Goal: Communication & Community: Answer question/provide support

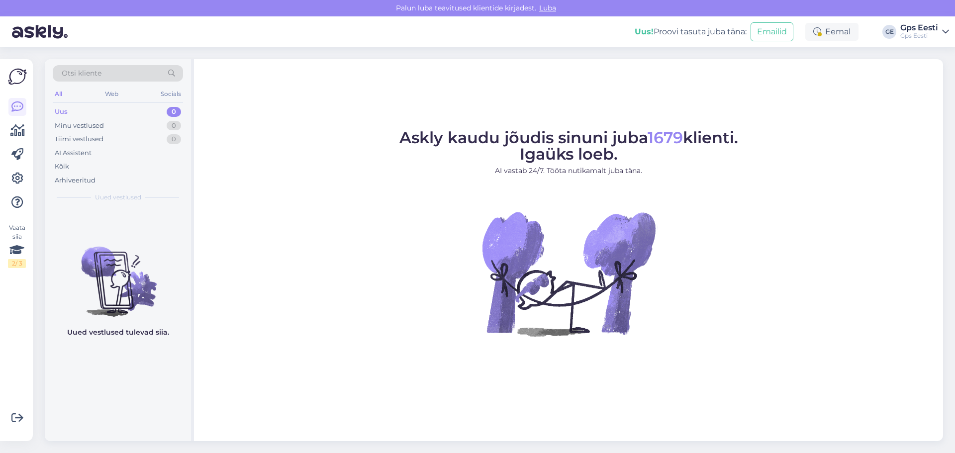
click at [347, 271] on figure "Askly kaudu jõudis sinuni juba 1679 klienti. Igaüks loeb. AI vastab 24/7. Tööta…" at bounding box center [568, 246] width 731 height 233
click at [732, 338] on figure "Askly kaudu jõudis sinuni juba 1679 klienti. Igaüks loeb. AI vastab 24/7. Tööta…" at bounding box center [568, 246] width 731 height 233
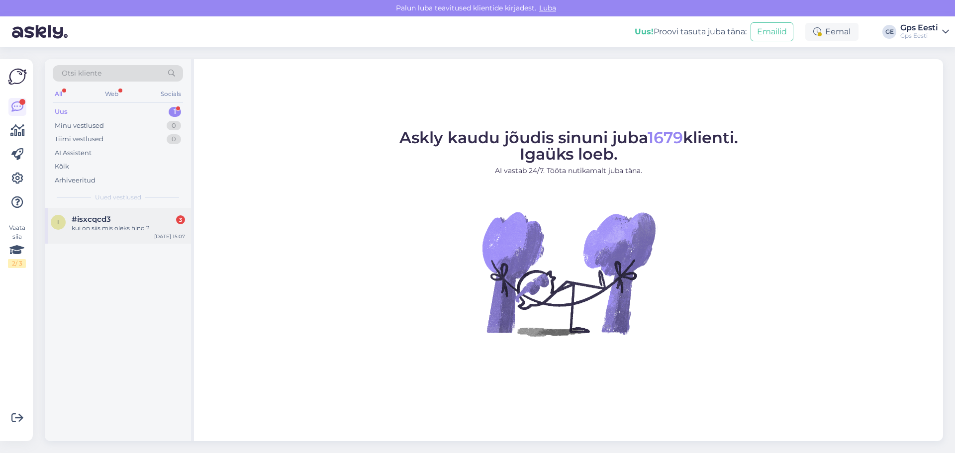
click at [113, 218] on div "#isxcqcd3 3" at bounding box center [128, 219] width 113 height 9
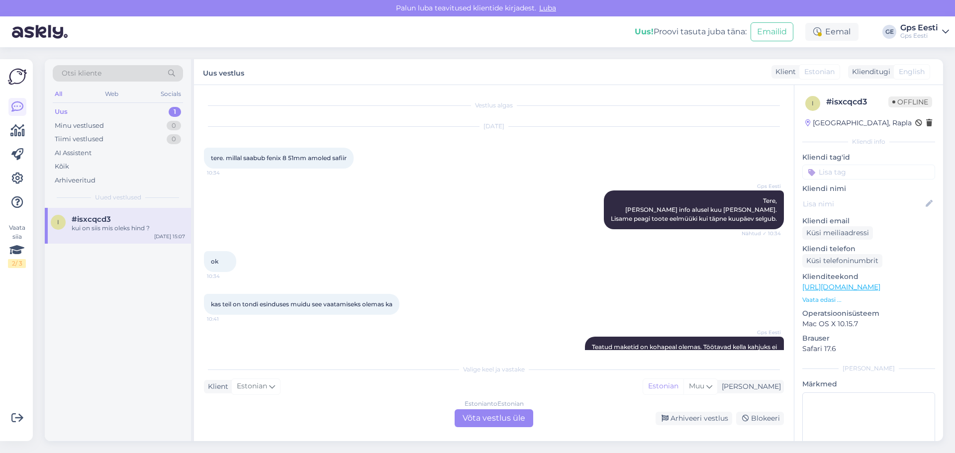
scroll to position [661, 0]
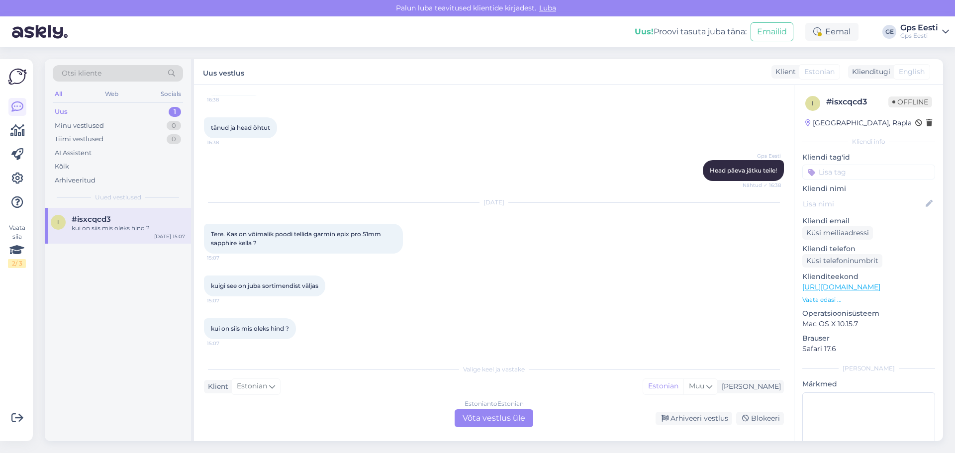
click at [490, 417] on div "Estonian to Estonian Võta vestlus üle" at bounding box center [494, 418] width 79 height 18
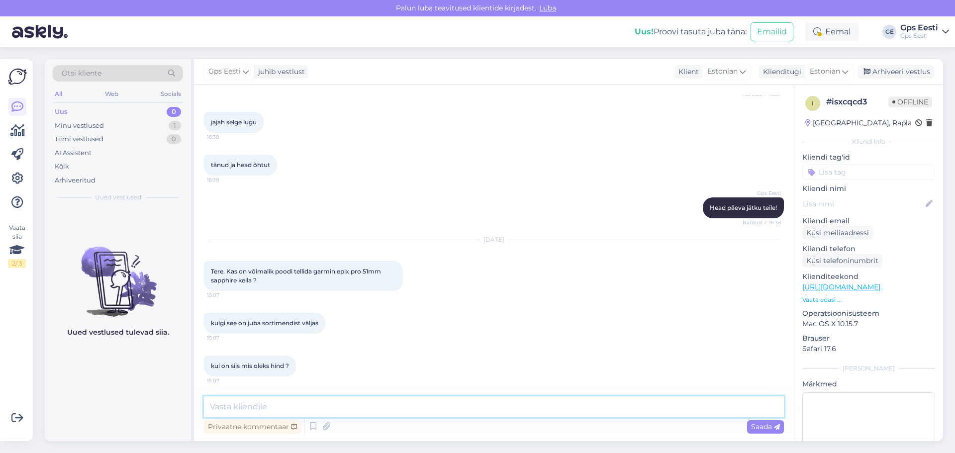
click at [310, 400] on textarea at bounding box center [494, 406] width 580 height 21
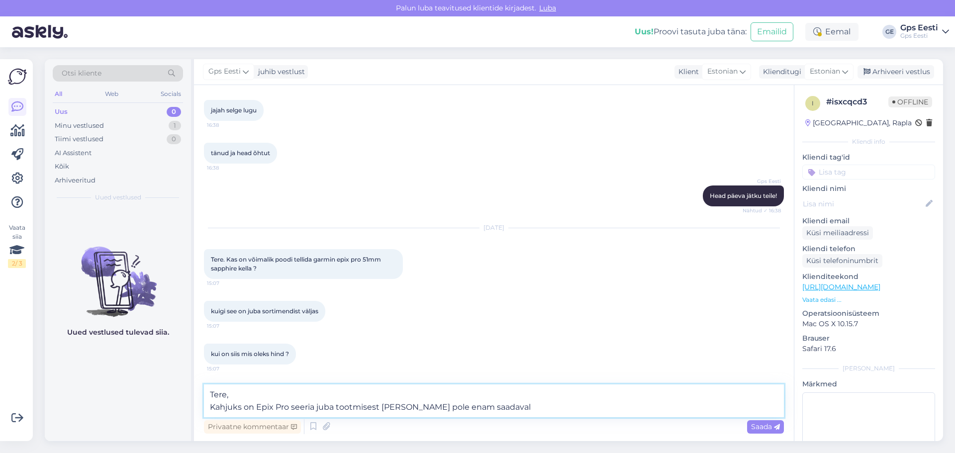
type textarea "Tere, Kahjuks on Epix Pro seeria juba tootmisest [PERSON_NAME] pole enam saadav…"
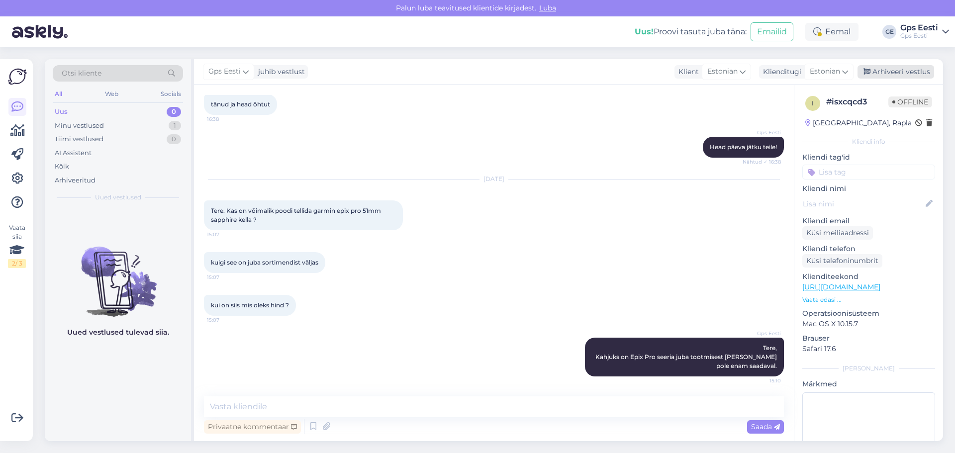
click at [921, 75] on div "Arhiveeri vestlus" at bounding box center [895, 71] width 77 height 13
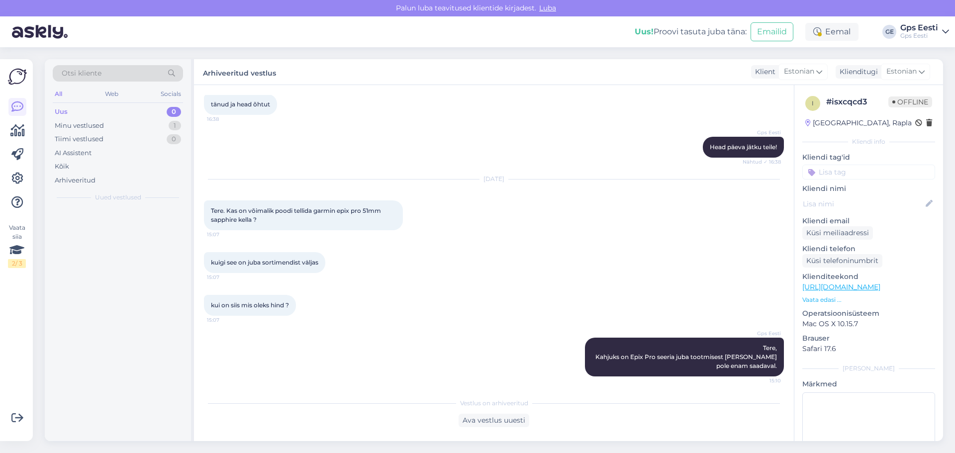
scroll to position [688, 0]
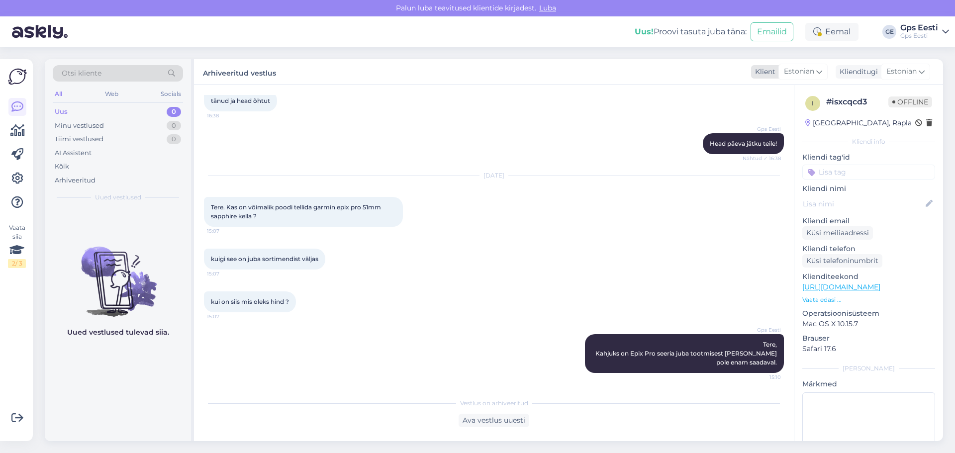
drag, startPoint x: 479, startPoint y: 229, endPoint x: 824, endPoint y: 64, distance: 382.6
click at [482, 229] on div "[DATE] Tere. Kas on võimalik poodi tellida garmin epix pro 51mm sapphire kella …" at bounding box center [494, 201] width 580 height 73
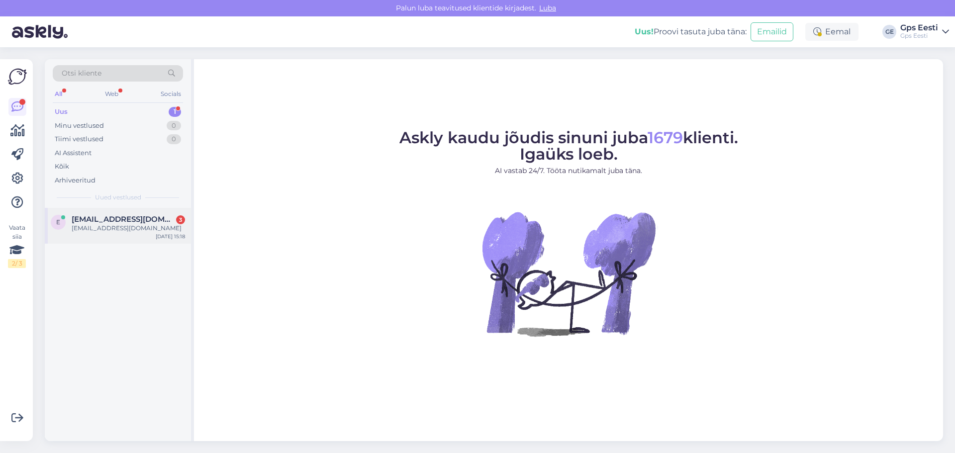
click at [92, 229] on div "edikmust.199@gmail.com" at bounding box center [128, 228] width 113 height 9
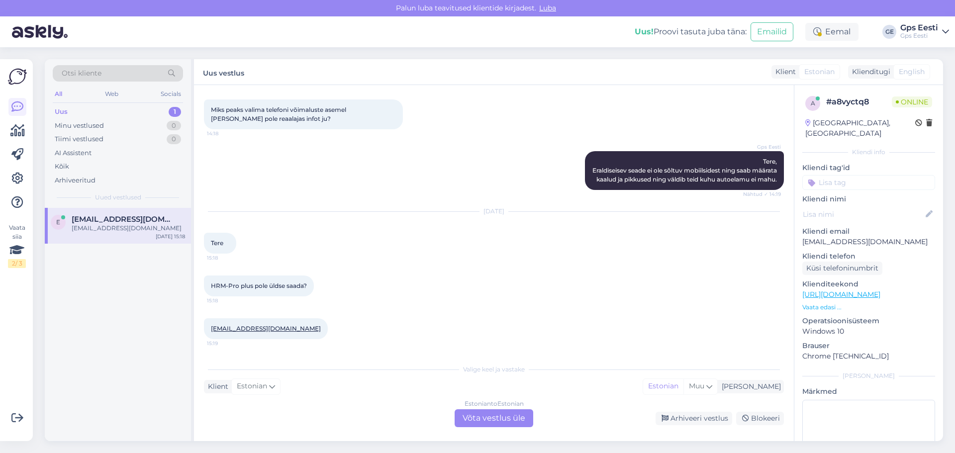
click at [487, 414] on div "Estonian to Estonian Võta vestlus üle" at bounding box center [494, 418] width 79 height 18
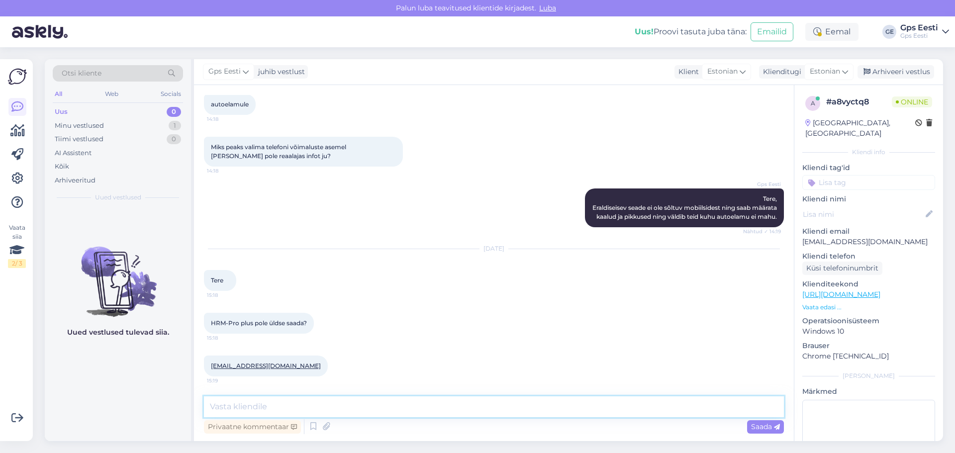
click at [330, 410] on textarea at bounding box center [494, 406] width 580 height 21
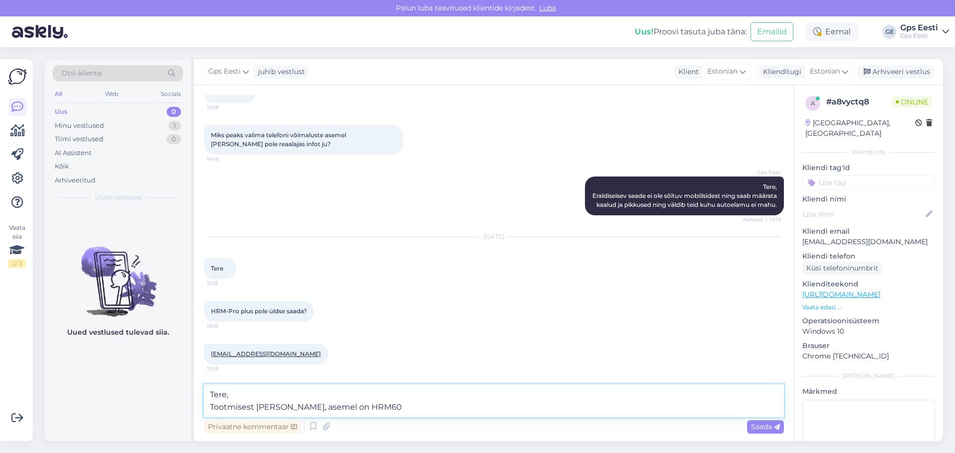
type textarea "Tere, Tootmisest maas, asemel on HRM600"
